Goal: Book appointment/travel/reservation

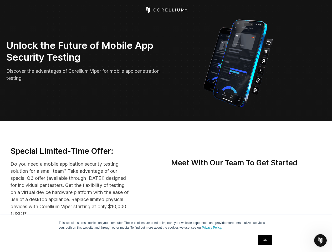
click at [320, 240] on icon "Open Intercom Messenger" at bounding box center [320, 240] width 9 height 9
